Goal: Information Seeking & Learning: Learn about a topic

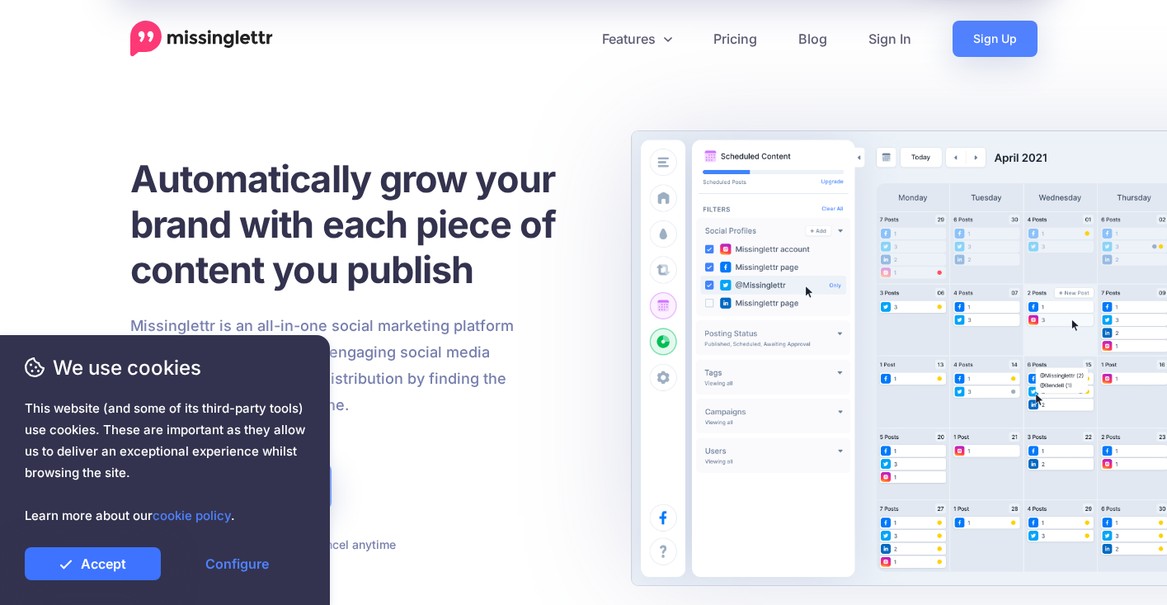
click at [151, 563] on link "Accept" at bounding box center [93, 563] width 136 height 33
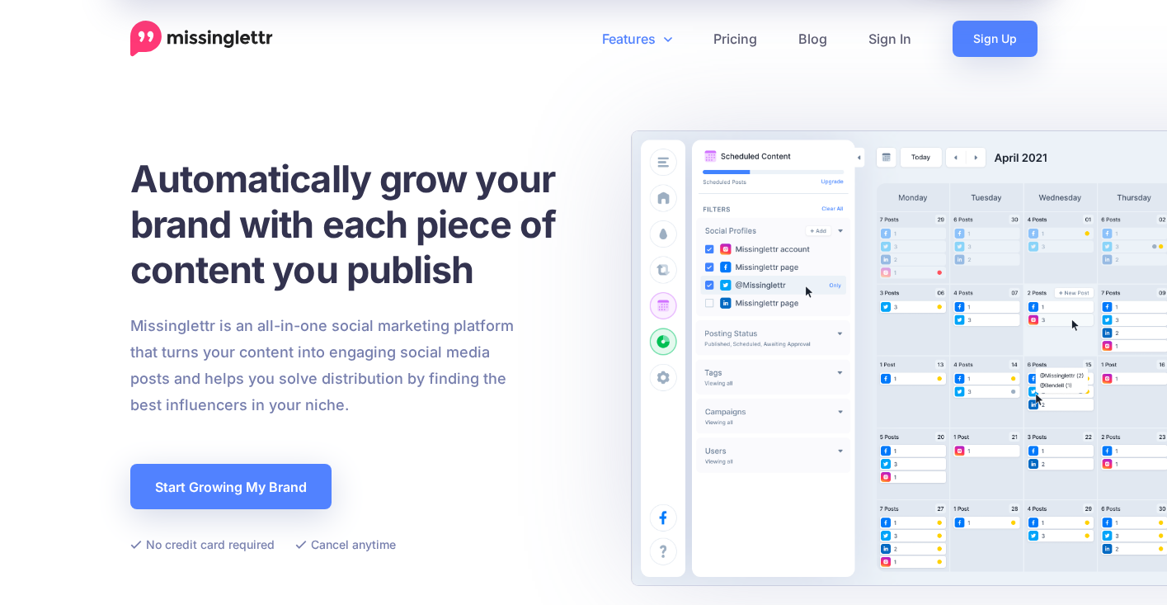
click at [651, 35] on link "Features" at bounding box center [636, 39] width 111 height 36
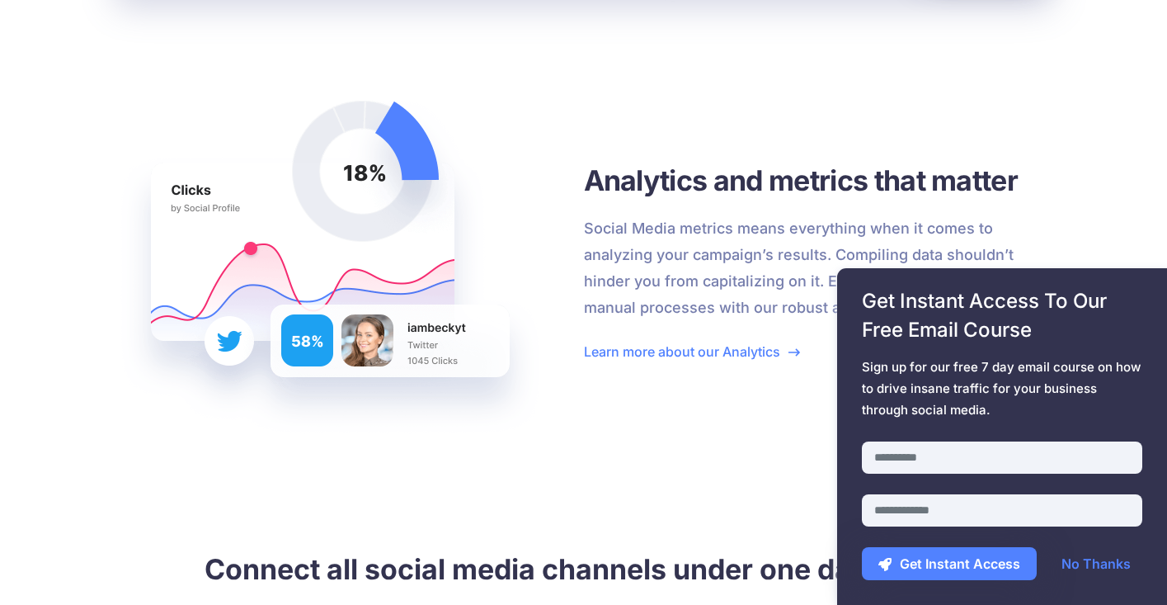
scroll to position [3327, 0]
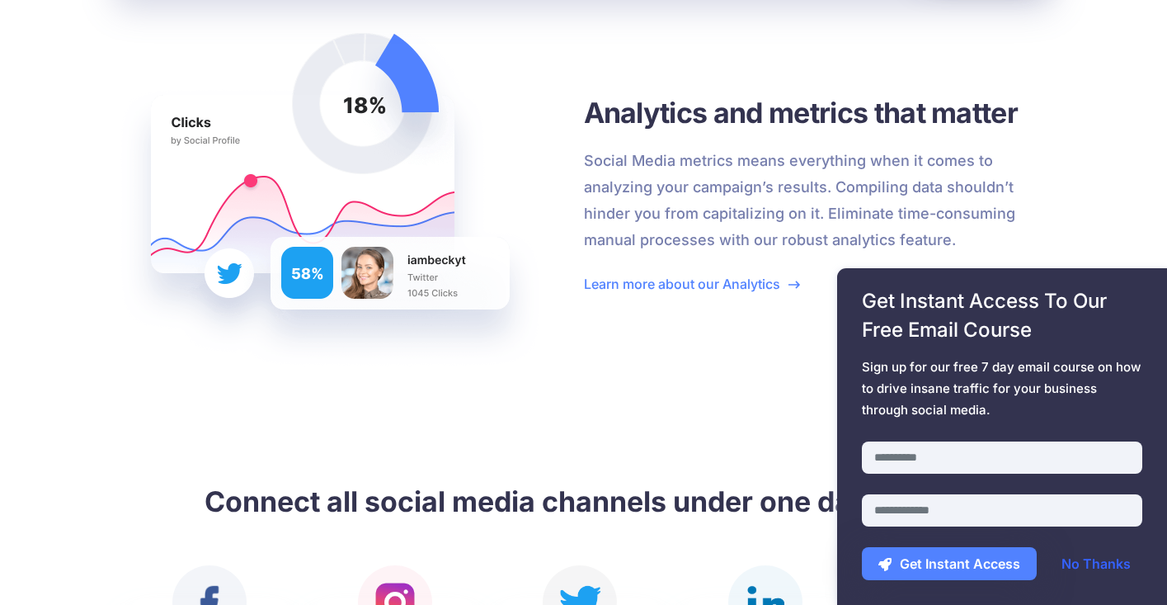
click at [1098, 564] on link "No Thanks" at bounding box center [1096, 563] width 102 height 33
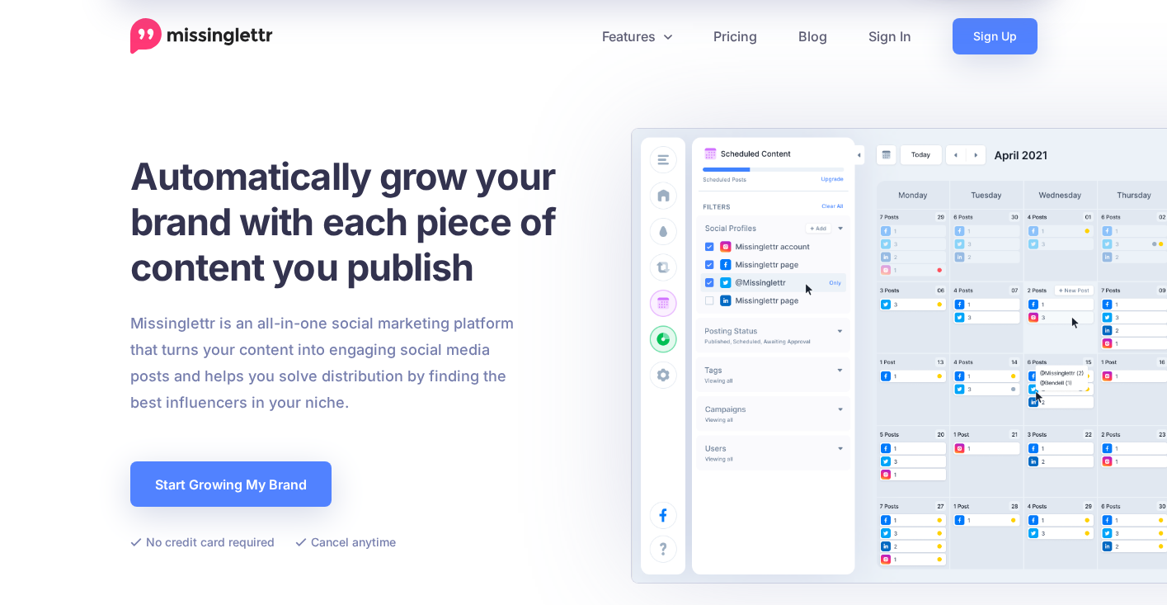
scroll to position [0, 0]
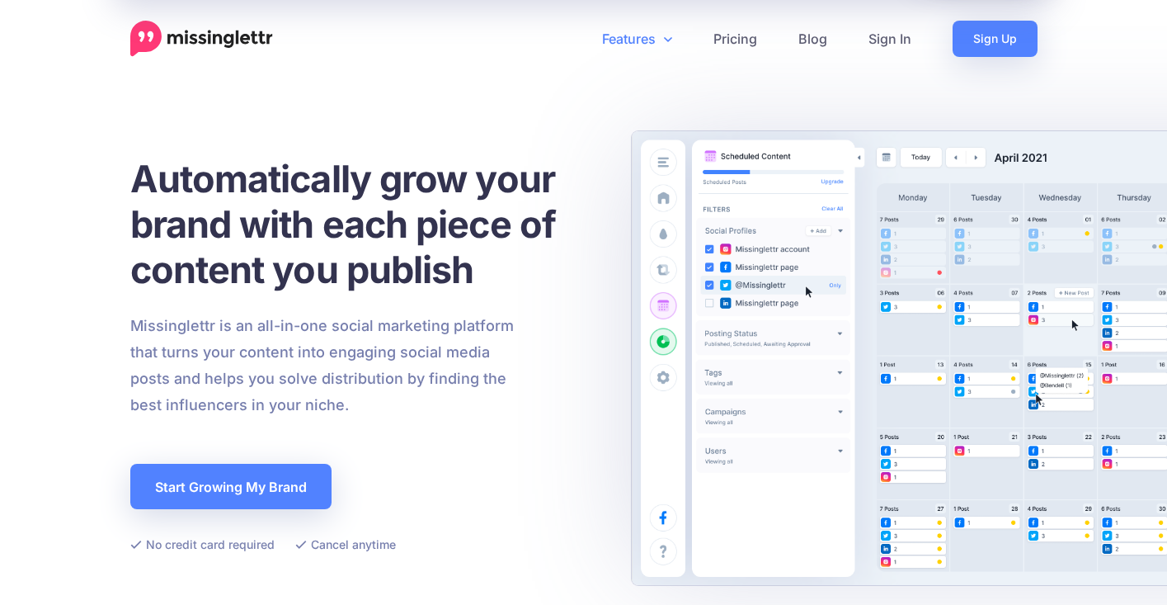
click at [655, 40] on link "Features" at bounding box center [636, 39] width 111 height 36
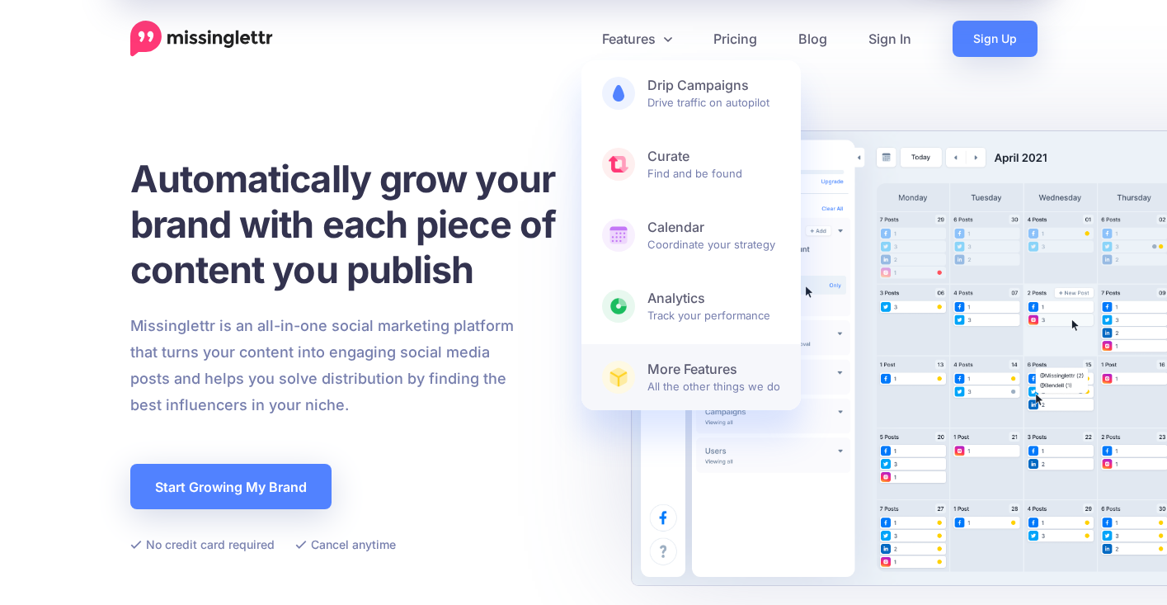
click at [718, 387] on span "More Features All the other things we do" at bounding box center [713, 376] width 133 height 33
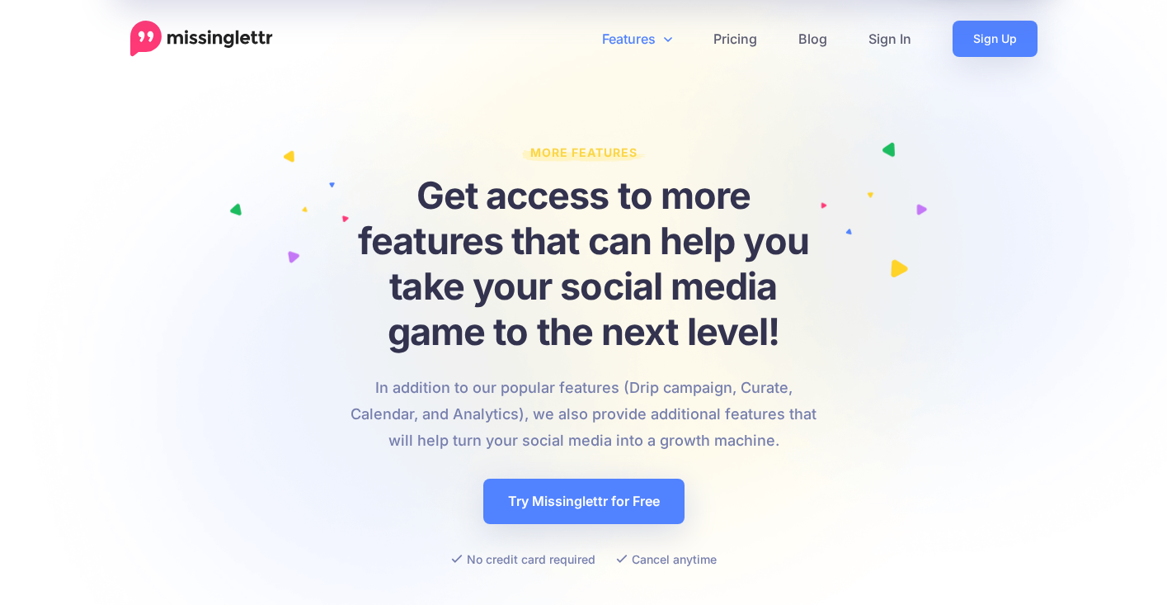
click at [637, 35] on link "Features" at bounding box center [636, 39] width 111 height 36
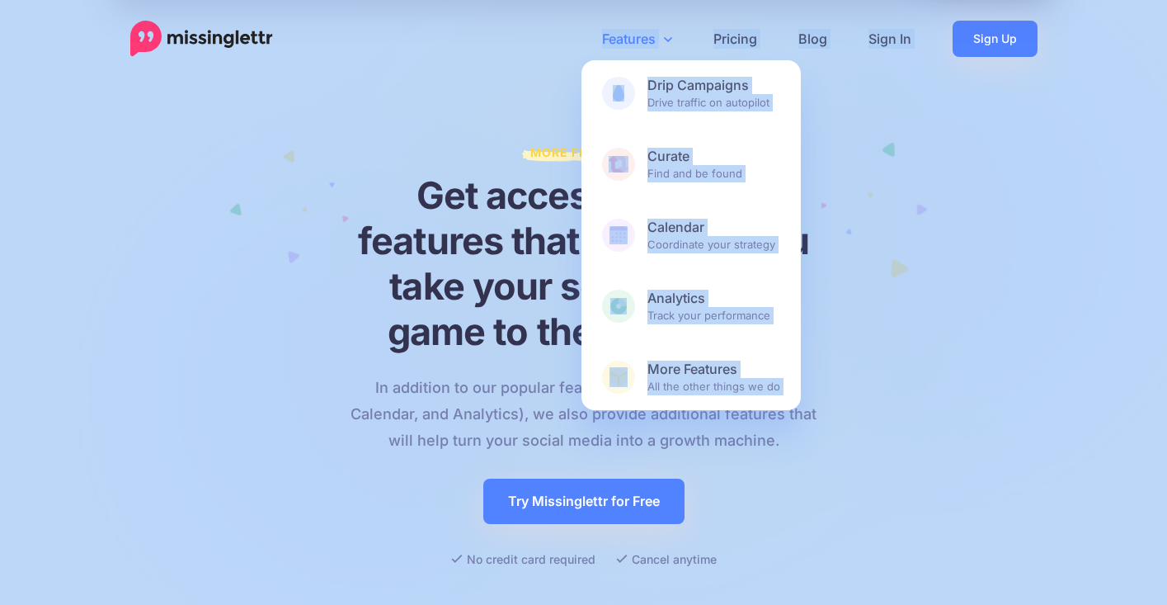
drag, startPoint x: 550, startPoint y: 56, endPoint x: 593, endPoint y: 43, distance: 44.9
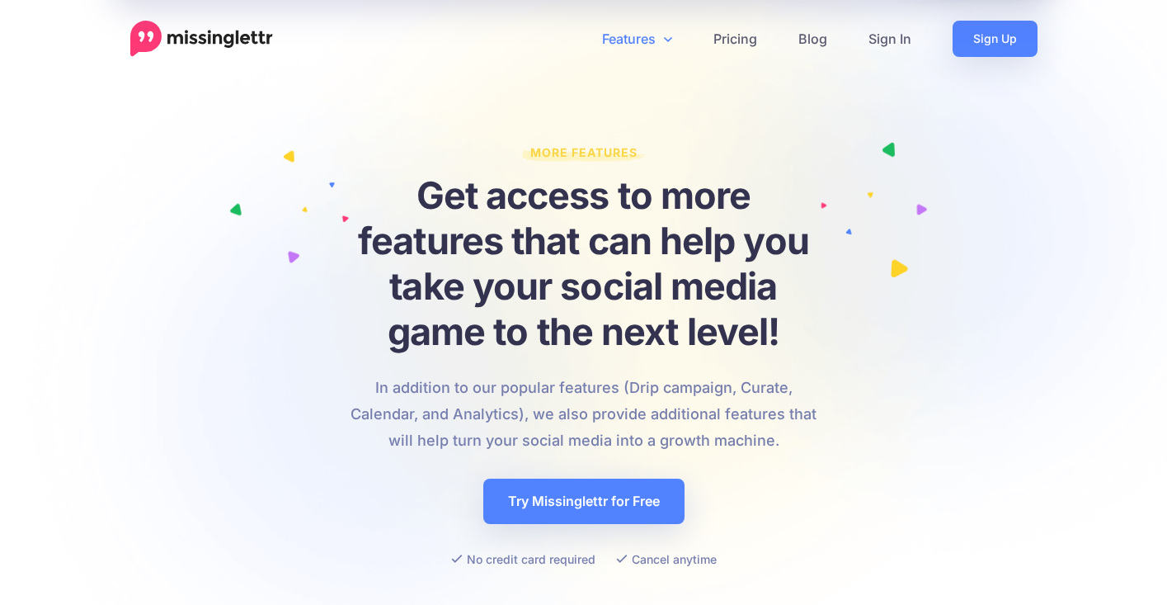
click at [1056, 158] on div "More Features Get access to more features that can help you take your social me…" at bounding box center [583, 355] width 1167 height 448
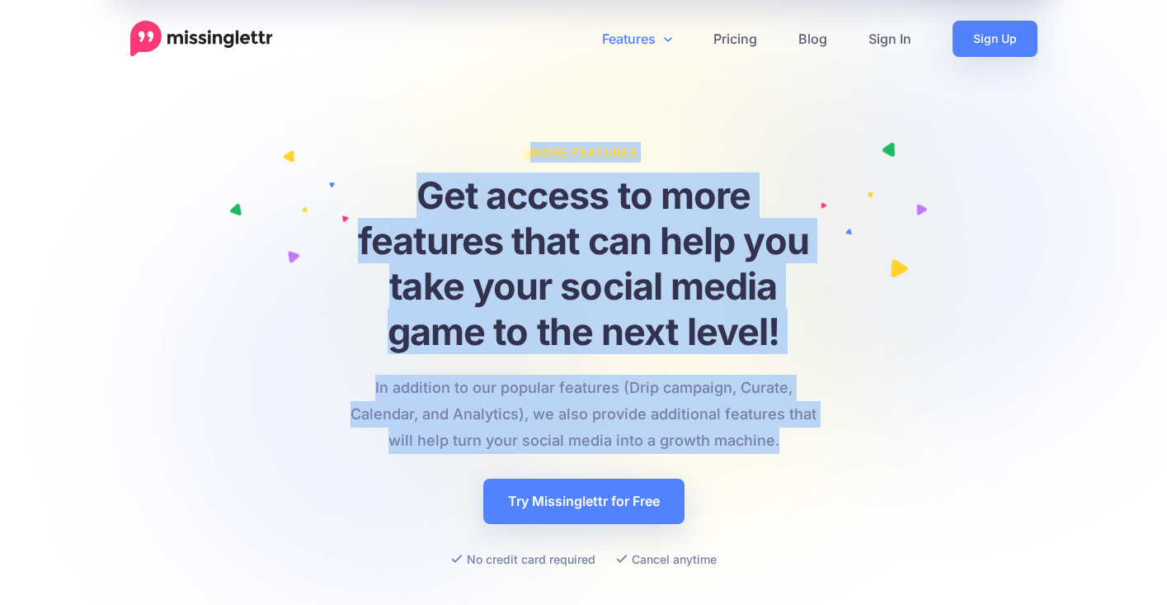
drag, startPoint x: 796, startPoint y: 441, endPoint x: 506, endPoint y: 148, distance: 412.3
click at [506, 148] on div "More Features Get access to more features that can help you take your social me…" at bounding box center [584, 355] width 466 height 427
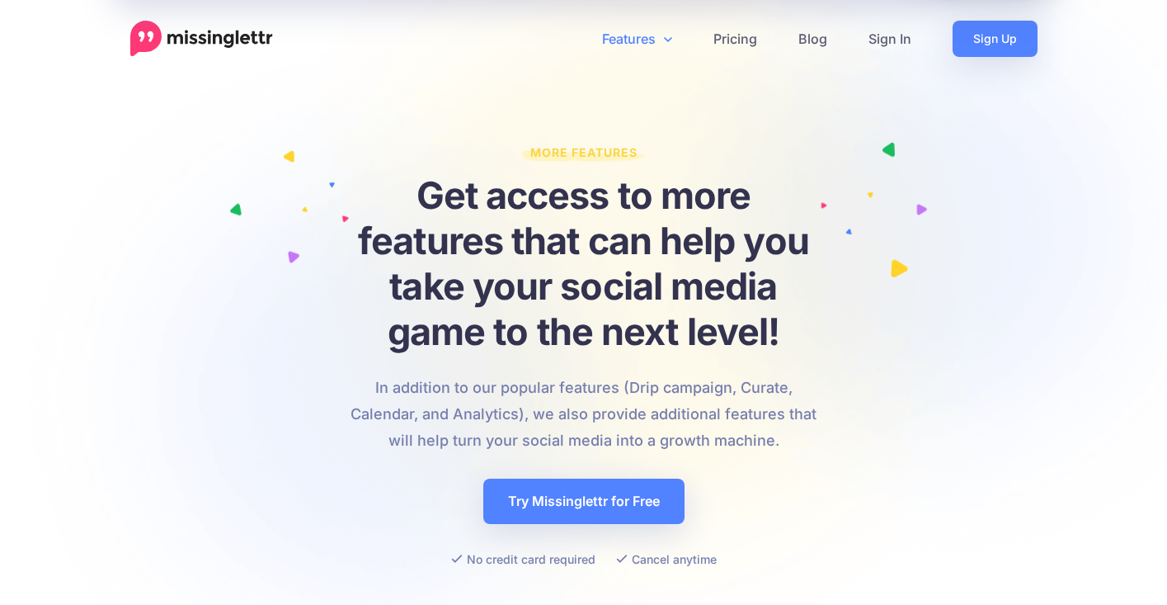
click at [654, 179] on h1 "Get access to more features that can help you take your social media game to th…" at bounding box center [584, 262] width 466 height 181
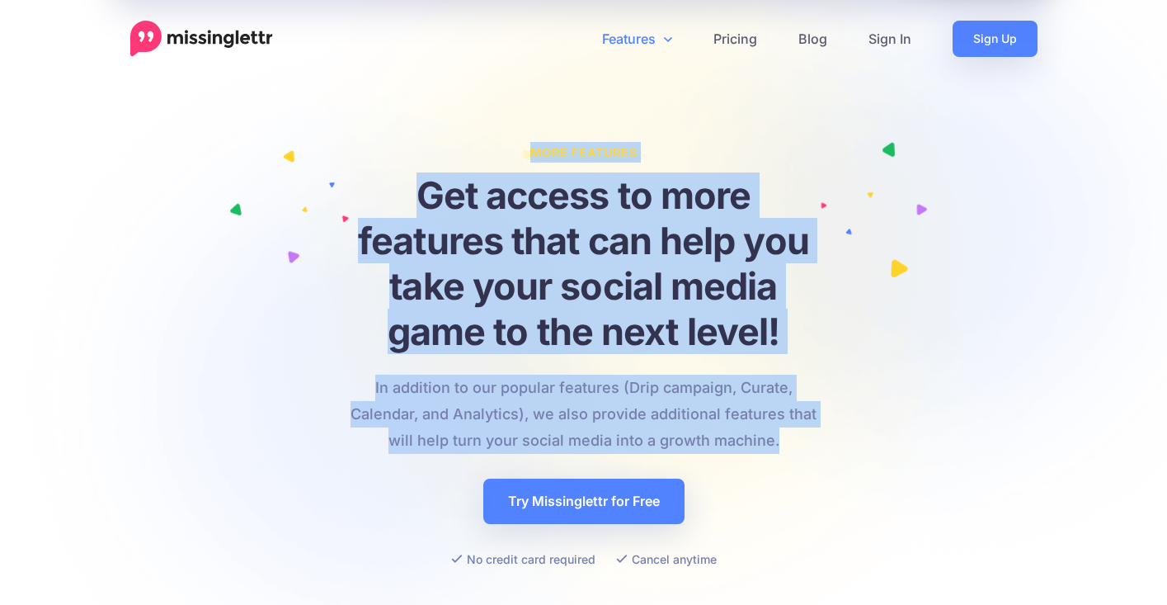
drag, startPoint x: 539, startPoint y: 154, endPoint x: 807, endPoint y: 449, distance: 398.8
click at [807, 449] on div "More Features Get access to more features that can help you take your social me…" at bounding box center [584, 355] width 466 height 427
click at [511, 215] on h1 "Get access to more features that can help you take your social media game to th…" at bounding box center [584, 262] width 466 height 181
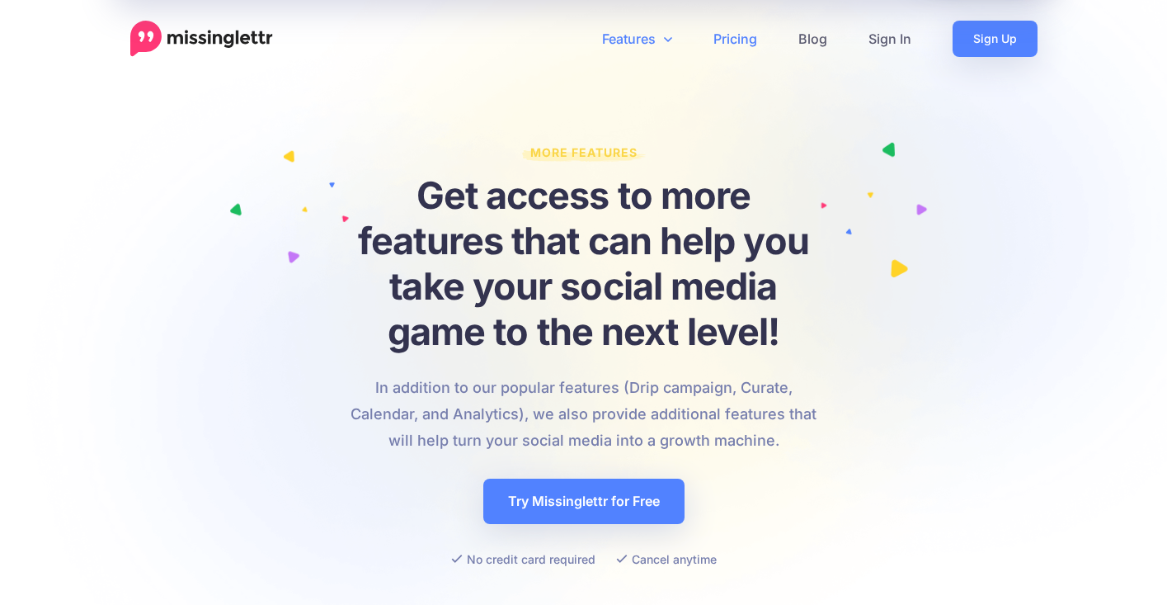
click at [746, 32] on link "Pricing" at bounding box center [735, 39] width 85 height 36
